Goal: Transaction & Acquisition: Purchase product/service

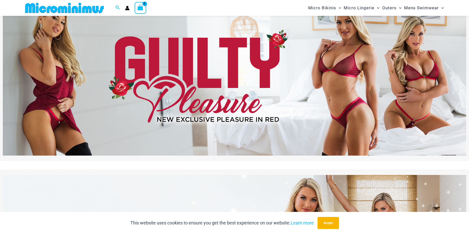
scroll to position [21, 0]
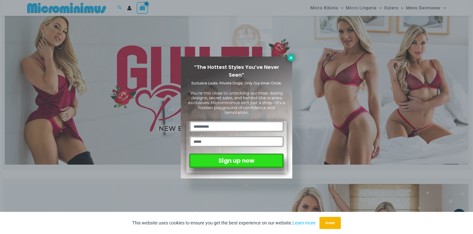
click at [291, 60] on icon at bounding box center [291, 58] width 5 height 5
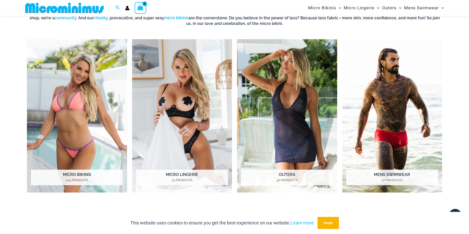
scroll to position [424, 0]
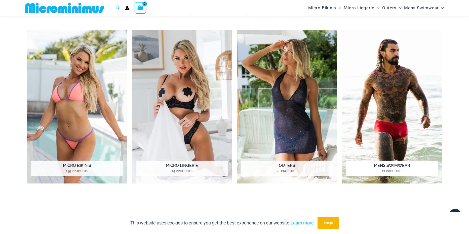
click at [396, 169] on mark "27 Products" at bounding box center [392, 171] width 92 height 5
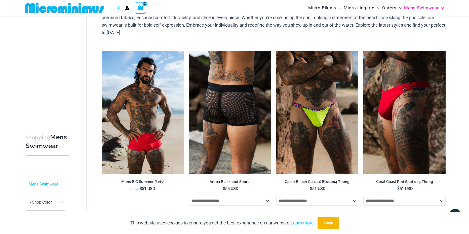
scroll to position [46, 0]
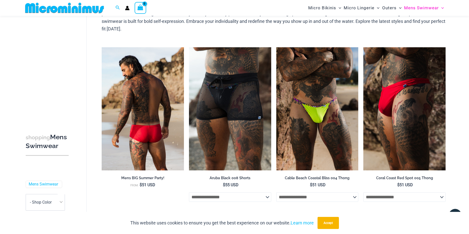
click at [155, 140] on img at bounding box center [143, 108] width 82 height 123
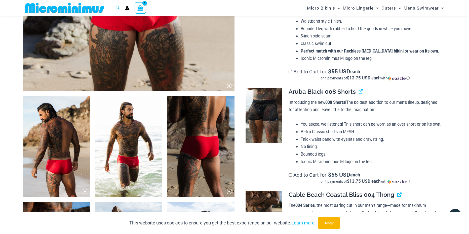
scroll to position [273, 0]
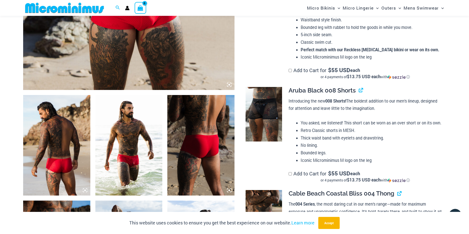
click at [152, 161] on img at bounding box center [128, 145] width 67 height 101
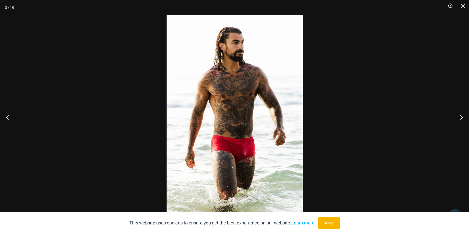
click at [189, 148] on img at bounding box center [235, 117] width 136 height 204
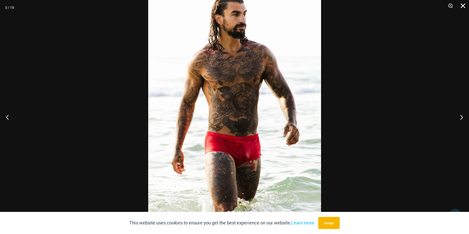
click at [462, 7] on button "Close" at bounding box center [461, 7] width 13 height 15
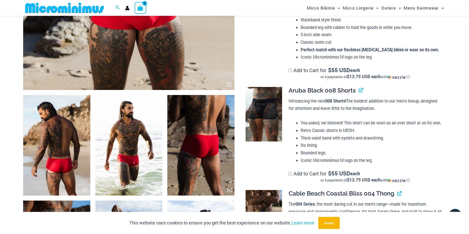
click at [193, 140] on img at bounding box center [200, 145] width 67 height 101
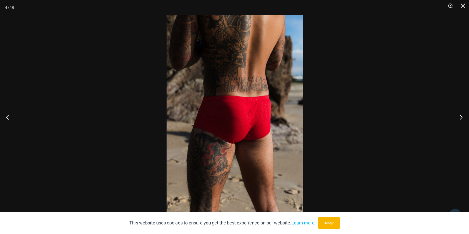
click at [462, 116] on button "Next" at bounding box center [459, 117] width 19 height 25
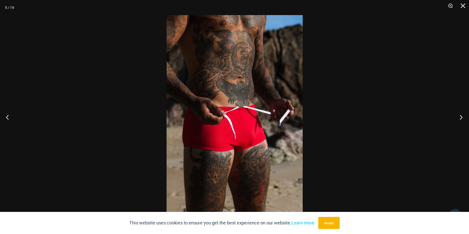
click at [462, 116] on button "Next" at bounding box center [459, 117] width 19 height 25
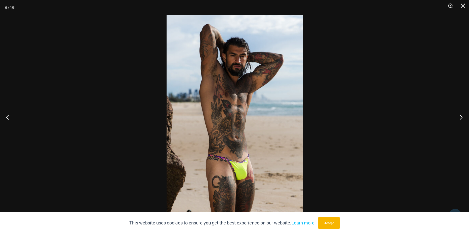
click at [462, 116] on button "Next" at bounding box center [459, 117] width 19 height 25
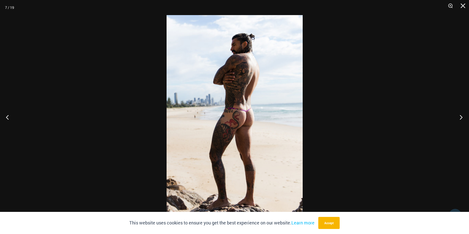
click at [462, 116] on button "Next" at bounding box center [459, 117] width 19 height 25
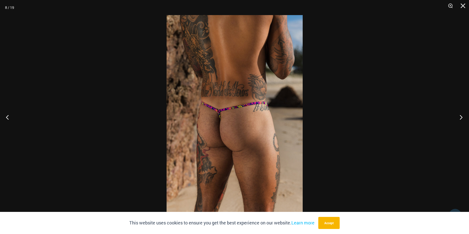
click at [462, 116] on button "Next" at bounding box center [459, 117] width 19 height 25
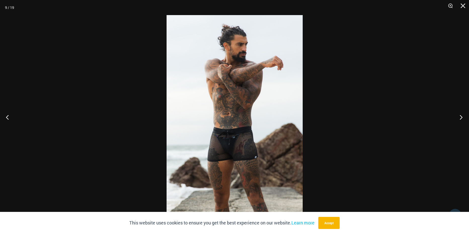
click at [462, 116] on button "Next" at bounding box center [459, 117] width 19 height 25
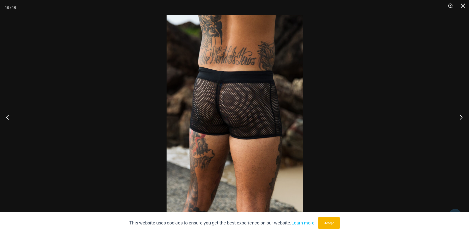
click at [462, 116] on button "Next" at bounding box center [459, 117] width 19 height 25
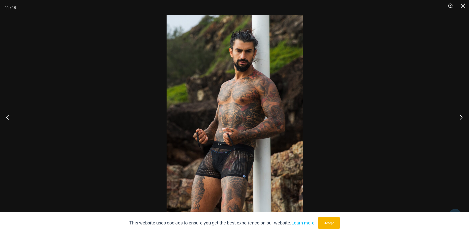
click at [462, 116] on button "Next" at bounding box center [459, 117] width 19 height 25
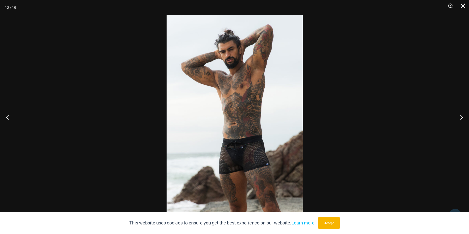
click at [466, 7] on button "Close" at bounding box center [461, 7] width 13 height 15
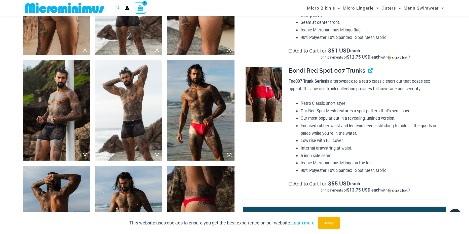
scroll to position [625, 0]
click at [311, 74] on span "Bondi Red Spot 007 Trunks" at bounding box center [327, 70] width 77 height 7
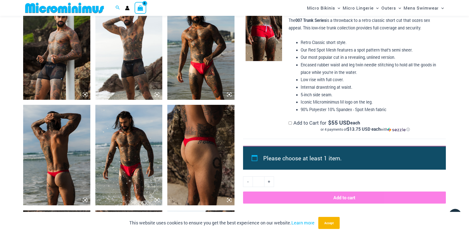
scroll to position [701, 0]
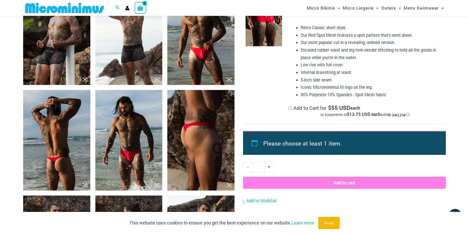
click at [289, 117] on div "**********" at bounding box center [365, 54] width 153 height 126
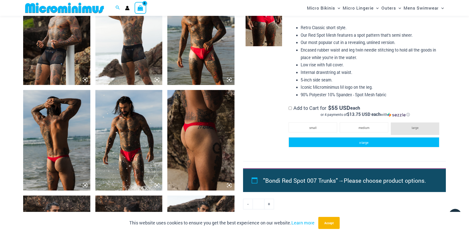
click at [393, 148] on li "x-large" at bounding box center [364, 142] width 151 height 10
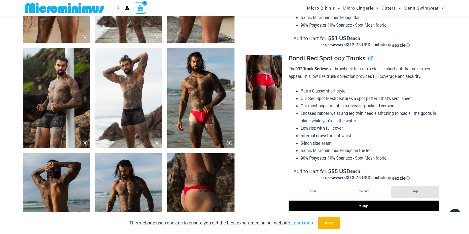
scroll to position [625, 0]
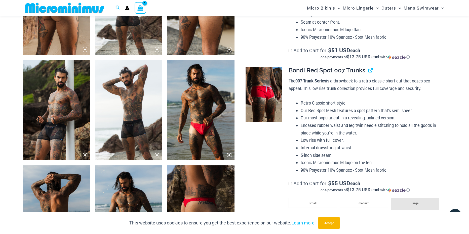
click at [273, 122] on img at bounding box center [264, 94] width 37 height 55
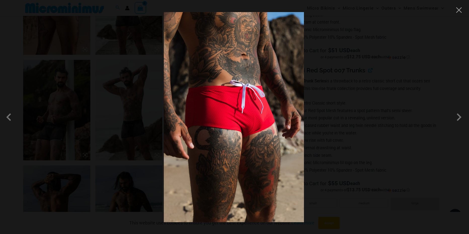
click at [461, 15] on div at bounding box center [234, 117] width 469 height 234
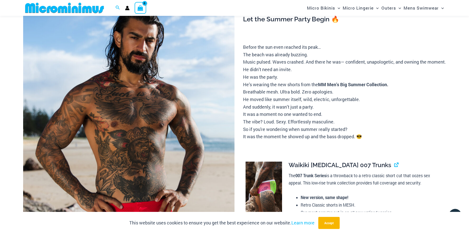
scroll to position [46, 0]
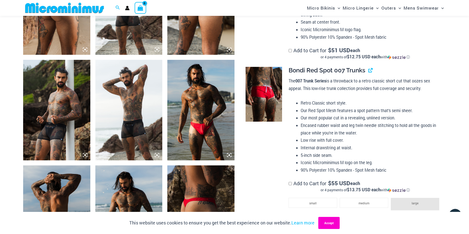
click at [322, 225] on button "Accept" at bounding box center [329, 223] width 21 height 12
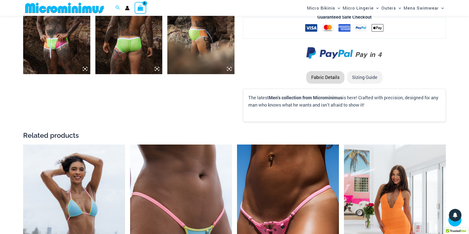
scroll to position [928, 0]
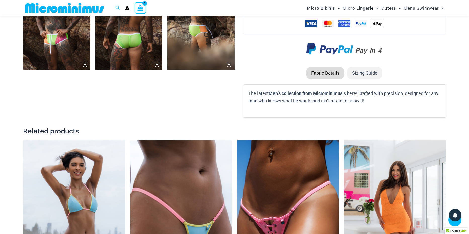
click at [369, 80] on li "Sizing Guide" at bounding box center [365, 73] width 36 height 13
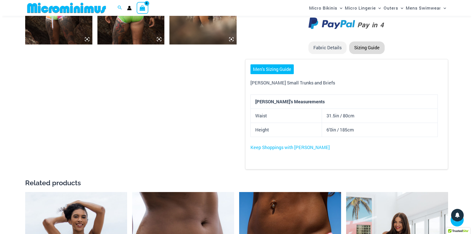
scroll to position [953, 0]
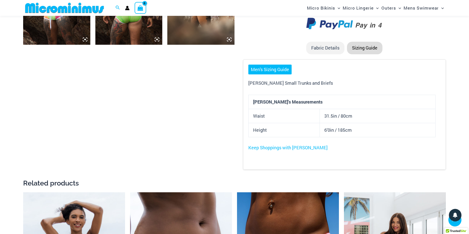
click at [376, 54] on li "Sizing Guide" at bounding box center [365, 48] width 36 height 13
click at [281, 75] on link "Men's Sizing Guide" at bounding box center [270, 70] width 43 height 10
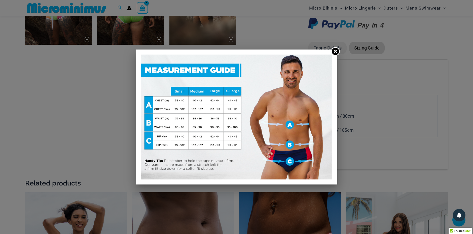
click at [234, 120] on img at bounding box center [236, 117] width 191 height 125
click at [235, 138] on img at bounding box center [236, 117] width 191 height 125
